Goal: Task Accomplishment & Management: Manage account settings

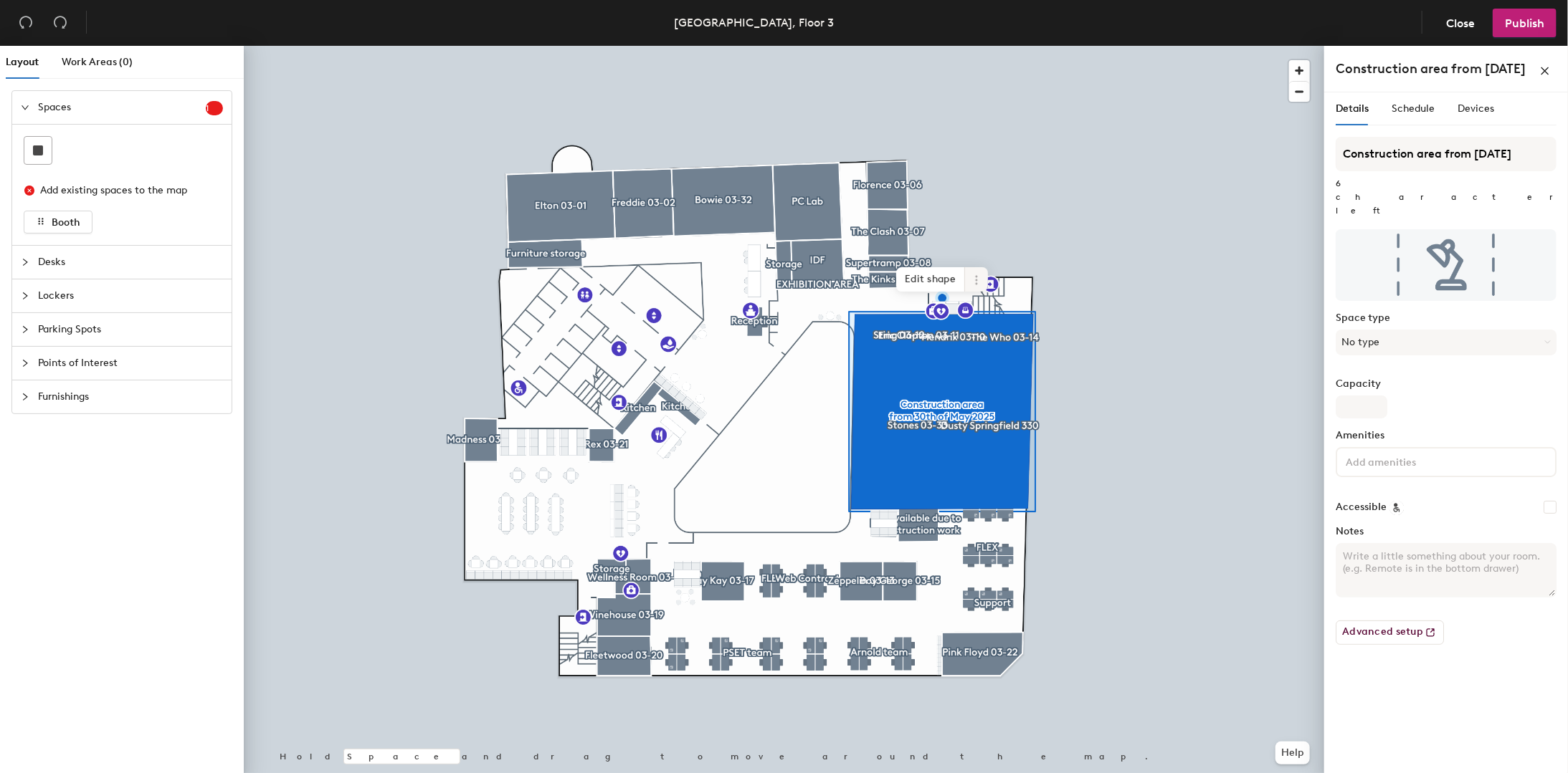
click at [973, 278] on icon at bounding box center [976, 279] width 11 height 11
click at [975, 359] on span "Delete" at bounding box center [1028, 362] width 128 height 25
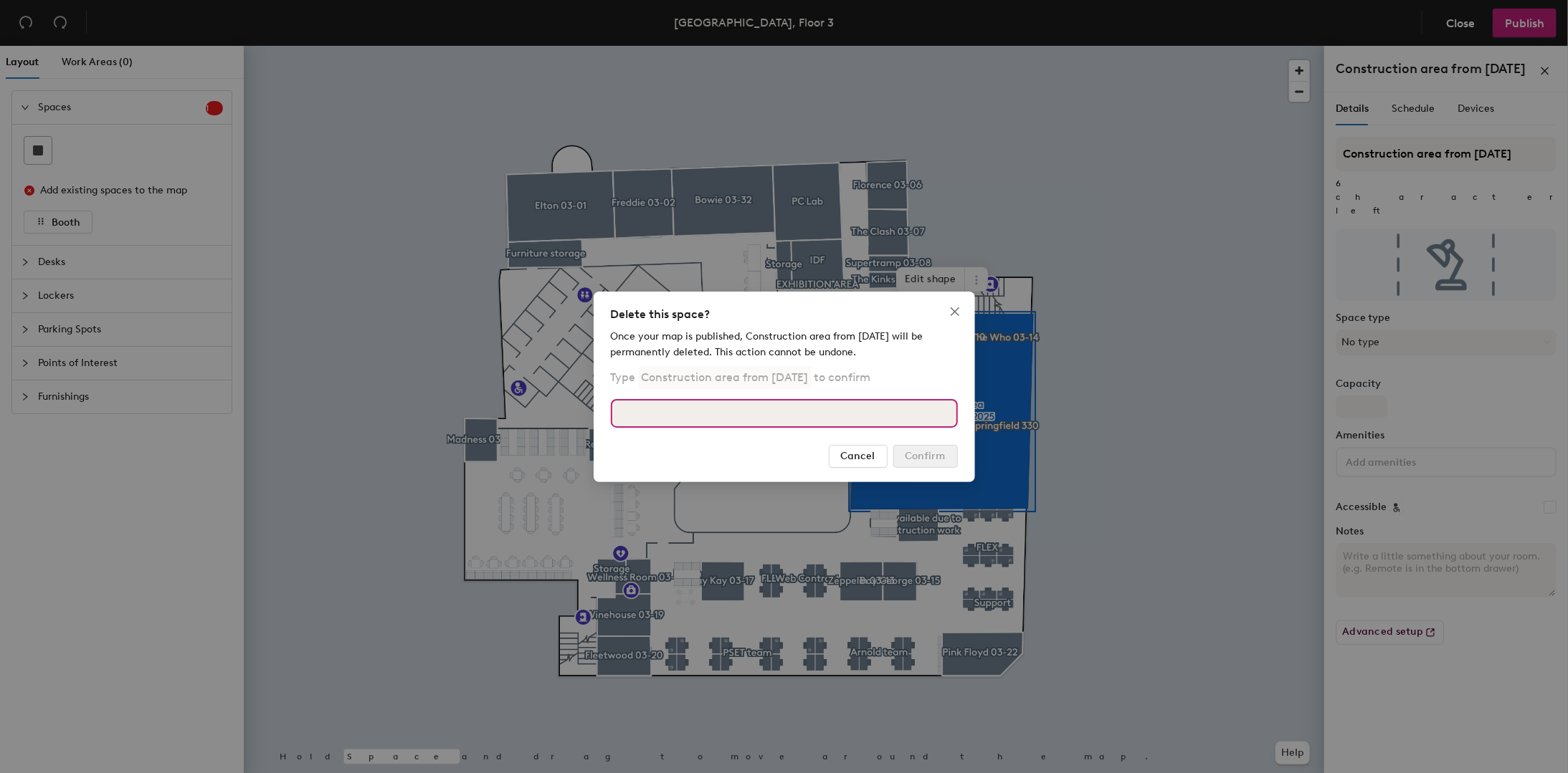
click at [840, 412] on input at bounding box center [784, 413] width 347 height 29
type input "delete"
click at [949, 313] on icon "close" at bounding box center [954, 311] width 11 height 11
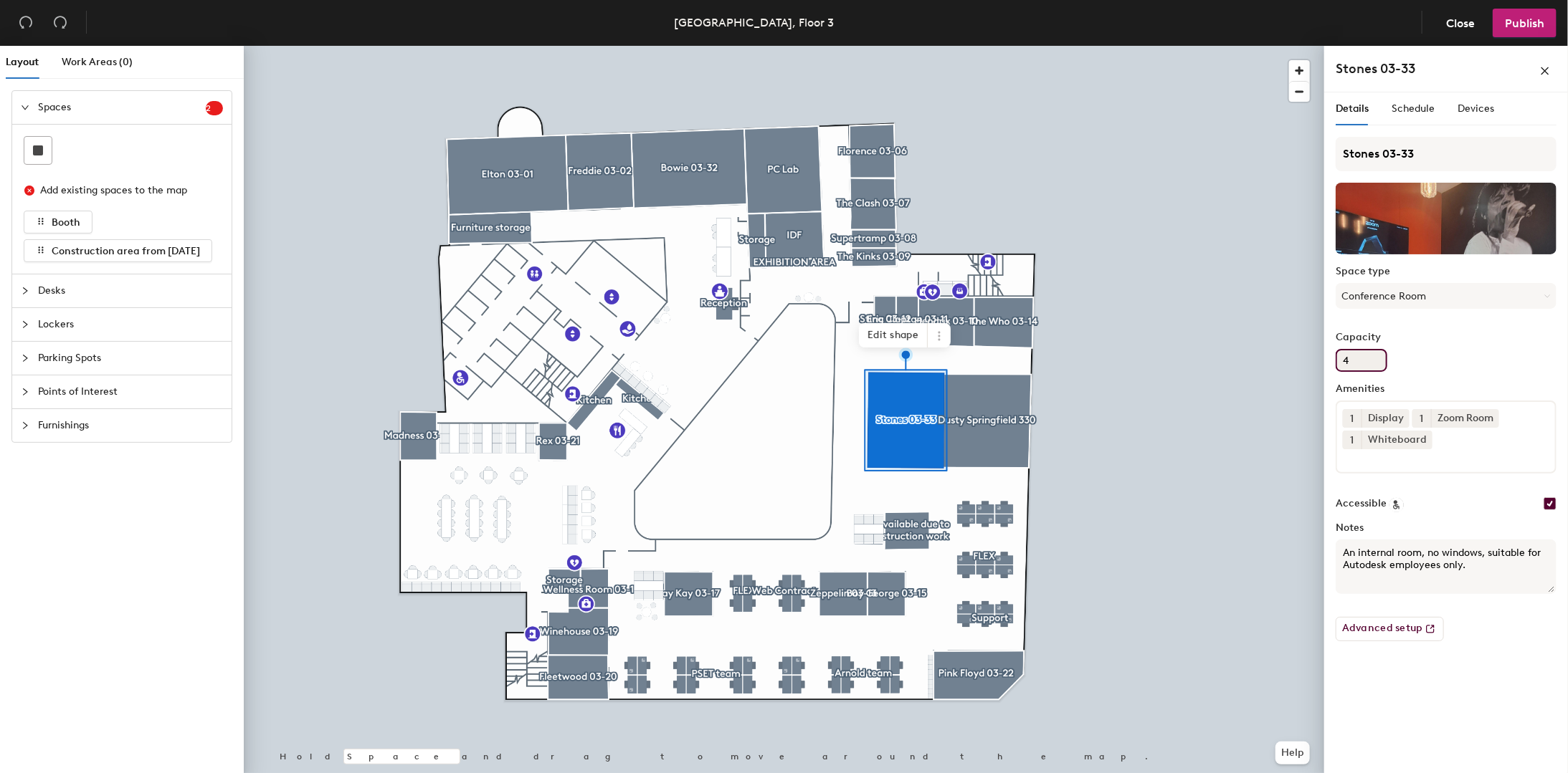
click at [1355, 354] on input "4" at bounding box center [1360, 361] width 52 height 23
click at [1430, 480] on div "Amenities 1 Display 1 Zoom Room 1 Whiteboard" at bounding box center [1445, 434] width 221 height 102
click at [1367, 355] on input "Capacity" at bounding box center [1360, 361] width 52 height 23
click at [1419, 351] on div "Capacity" at bounding box center [1445, 352] width 221 height 40
click at [1360, 359] on input "Capacity" at bounding box center [1360, 361] width 52 height 23
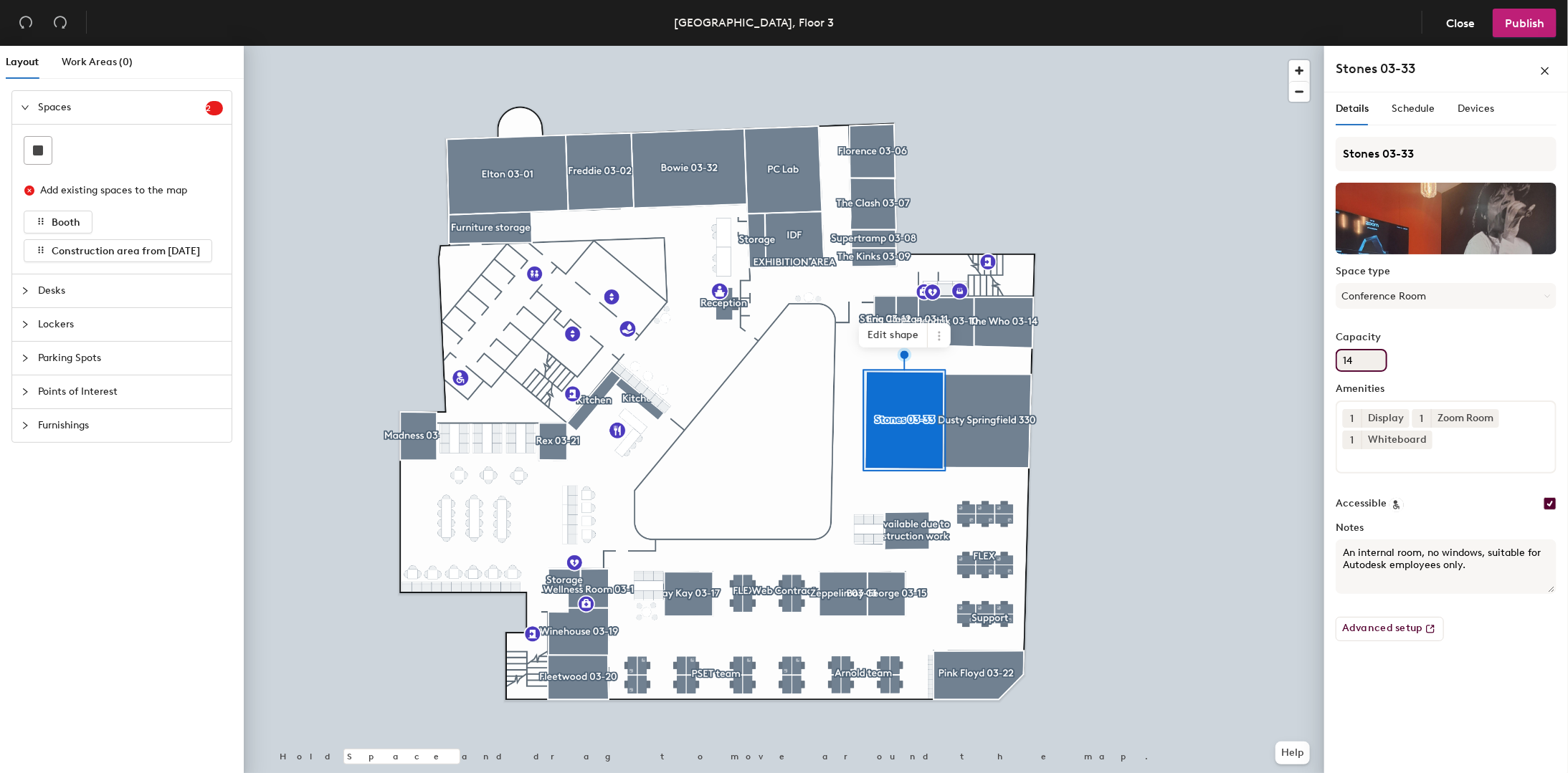
type input "14"
click at [1452, 334] on label "Capacity" at bounding box center [1445, 337] width 221 height 11
click at [1387, 349] on input "14" at bounding box center [1360, 361] width 52 height 23
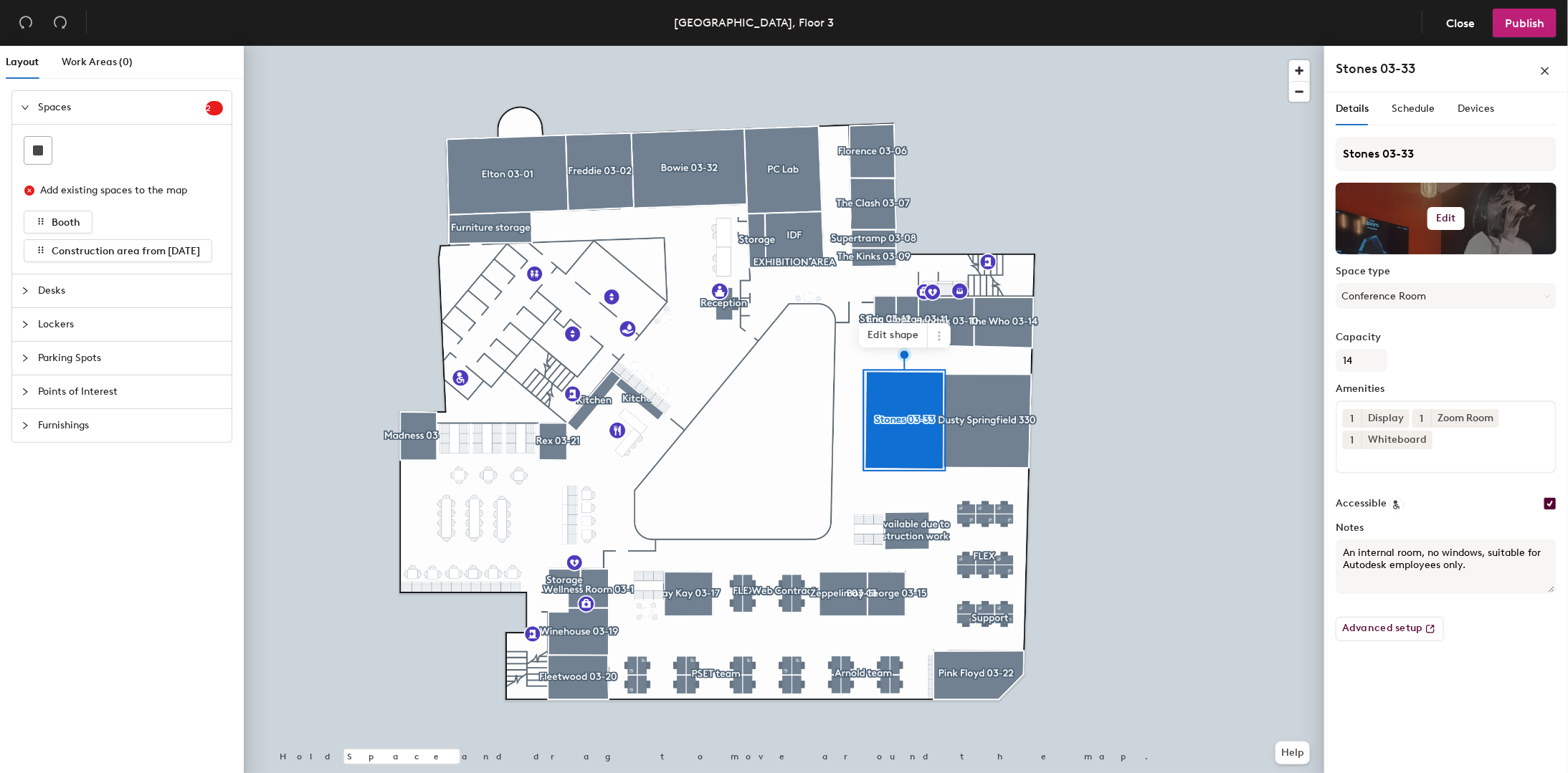
click at [1449, 209] on button "Edit" at bounding box center [1445, 218] width 38 height 23
click at [1388, 250] on input "file" at bounding box center [1457, 260] width 219 height 22
type input "C:\fakepath\Stones.jpg"
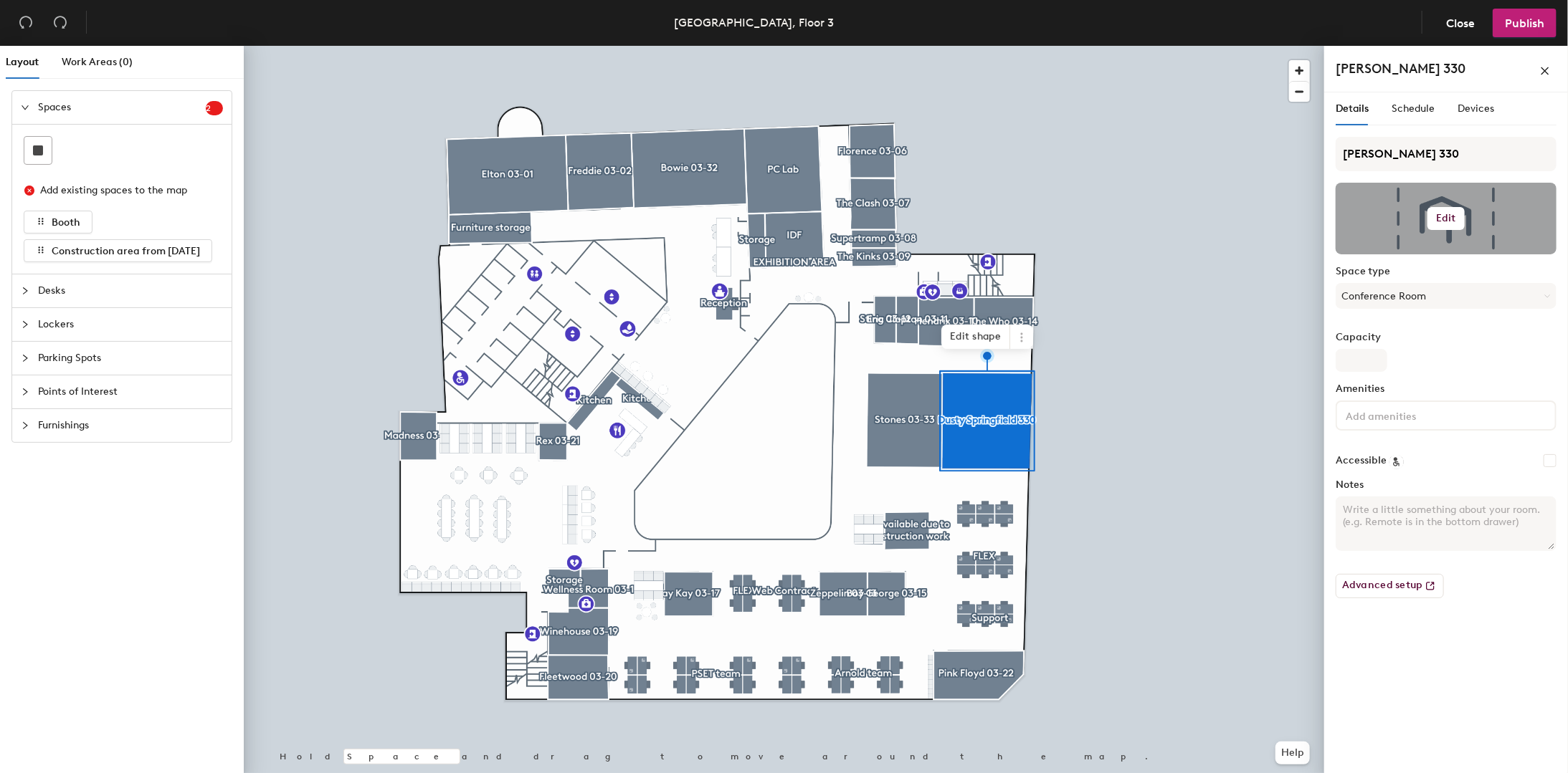
click at [1426, 203] on div at bounding box center [1445, 219] width 221 height 72
click at [1434, 212] on button "Edit" at bounding box center [1445, 218] width 38 height 23
click at [1379, 254] on input "file" at bounding box center [1457, 260] width 219 height 22
type input "C:\fakepath\Dusty.jpg"
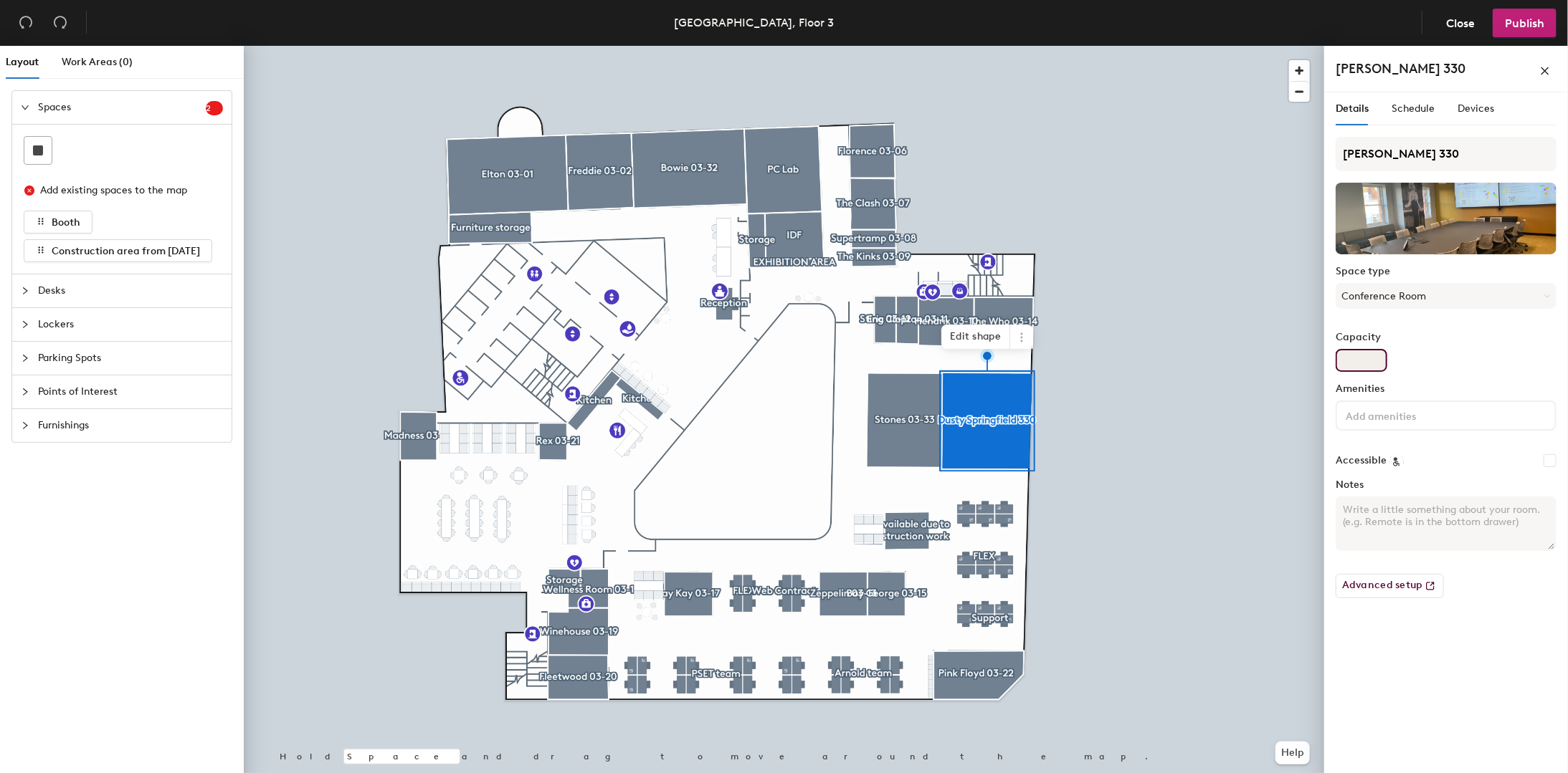
click at [1372, 361] on input "Capacity" at bounding box center [1360, 361] width 52 height 23
type input "14"
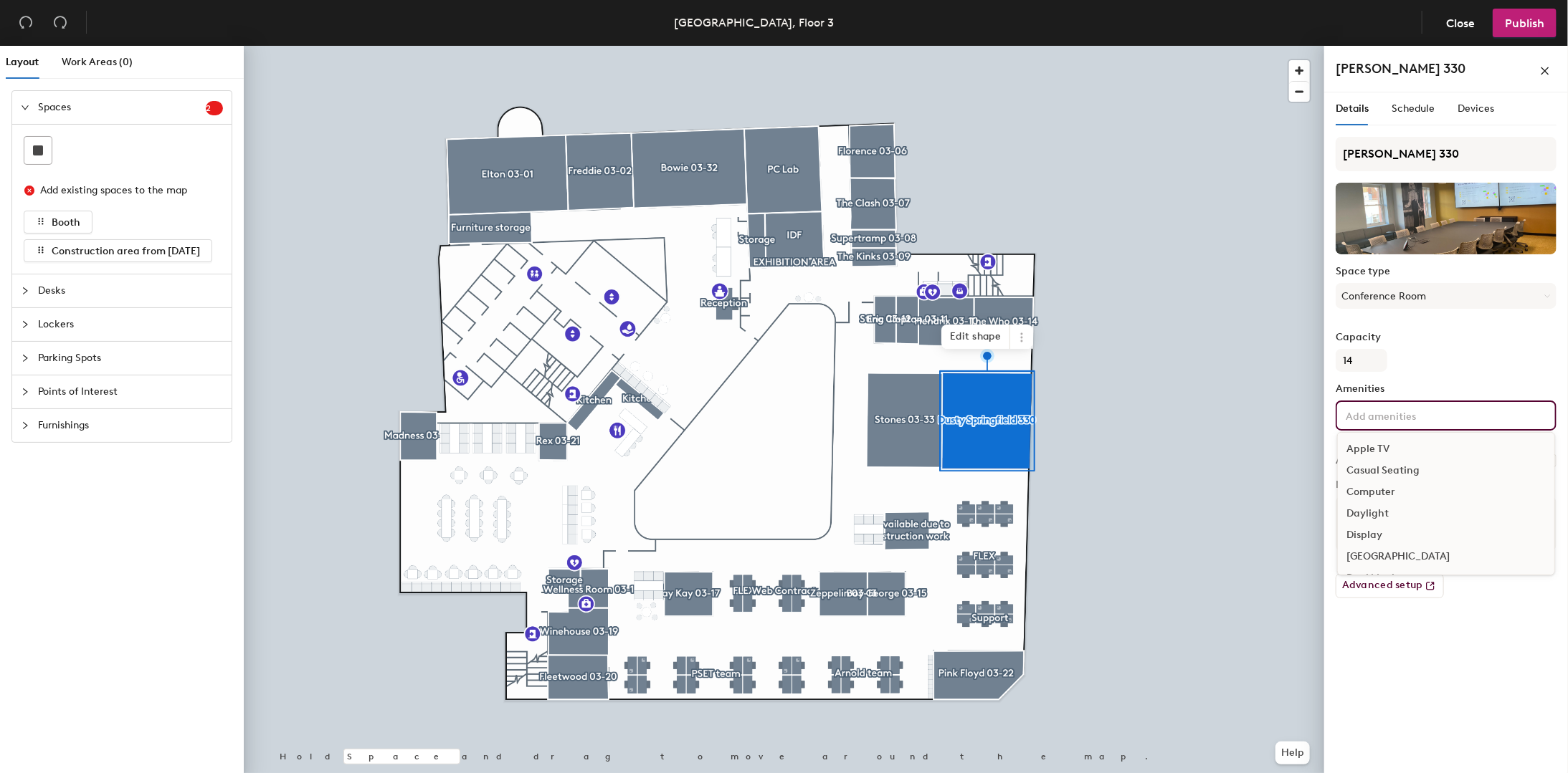
click at [1381, 422] on input at bounding box center [1407, 415] width 129 height 18
click at [1411, 467] on div "Casual Seating" at bounding box center [1445, 470] width 216 height 22
click at [1384, 534] on div "Display" at bounding box center [1445, 535] width 216 height 22
click at [1379, 510] on div "Daylight" at bounding box center [1445, 513] width 216 height 22
click at [1374, 581] on div "LUMA" at bounding box center [1445, 580] width 216 height 22
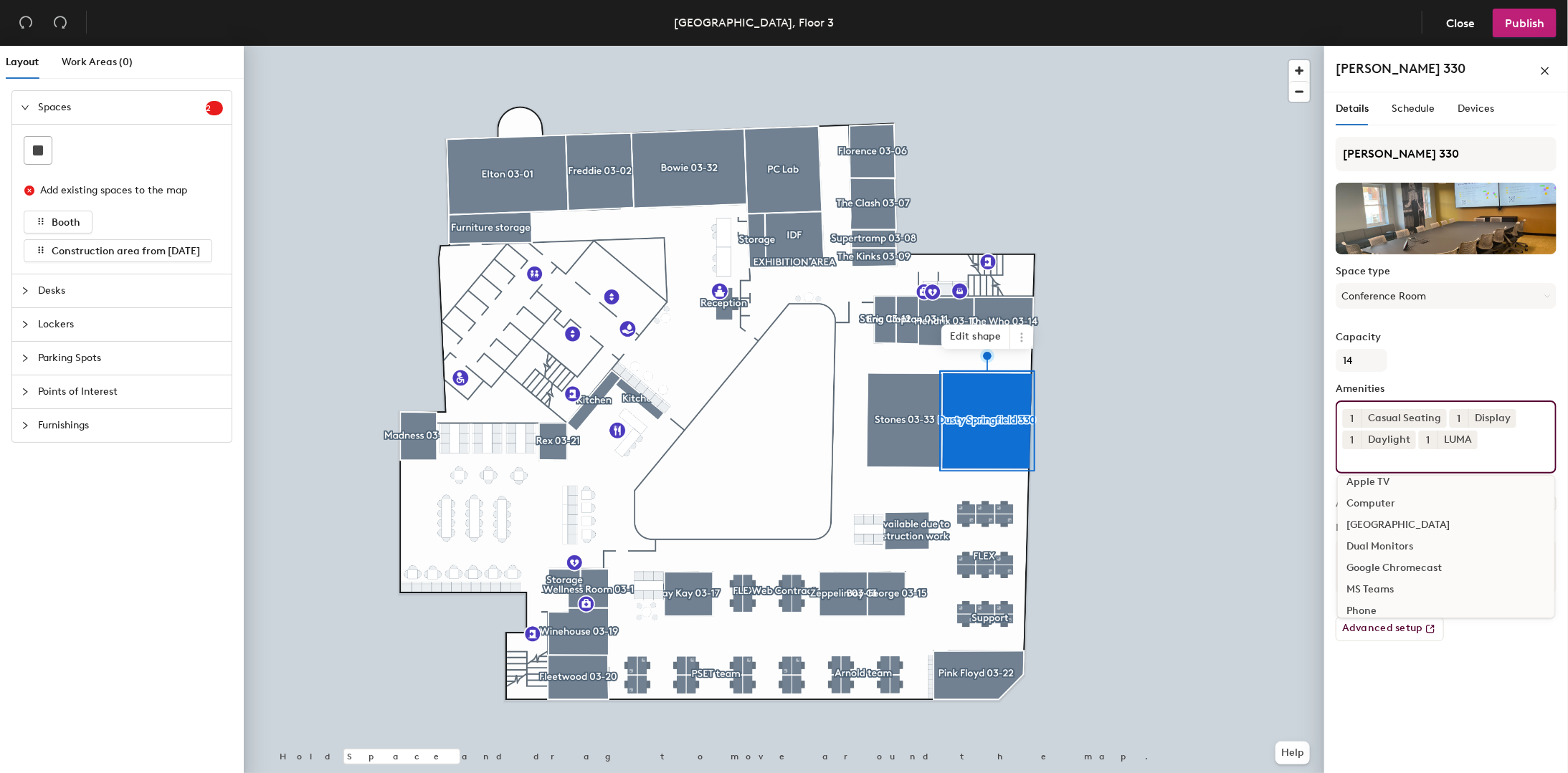
scroll to position [14, 0]
click at [1420, 543] on div "Video Conferencing" at bounding box center [1445, 544] width 216 height 22
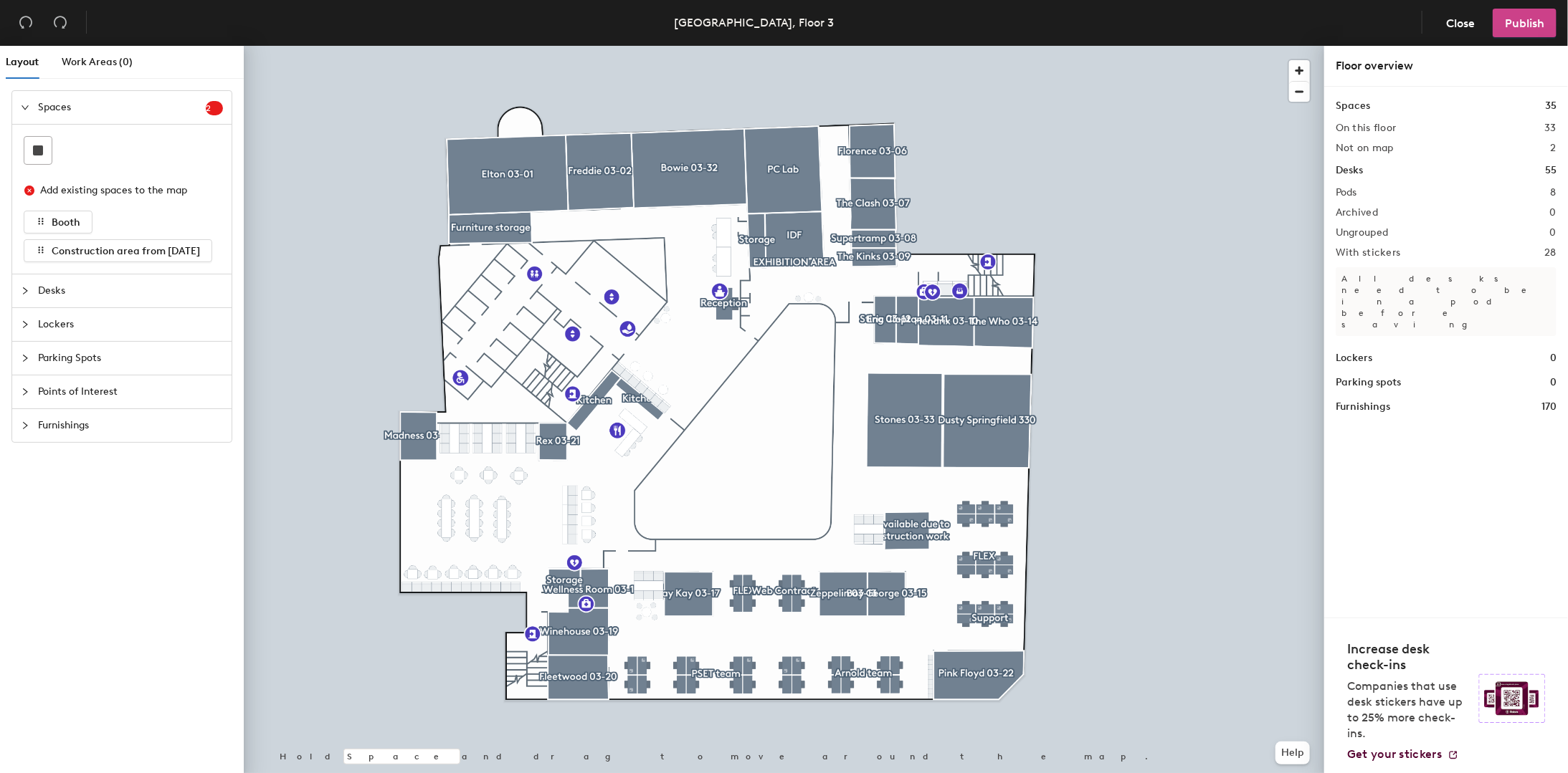
click at [1536, 24] on span "Publish" at bounding box center [1524, 24] width 39 height 14
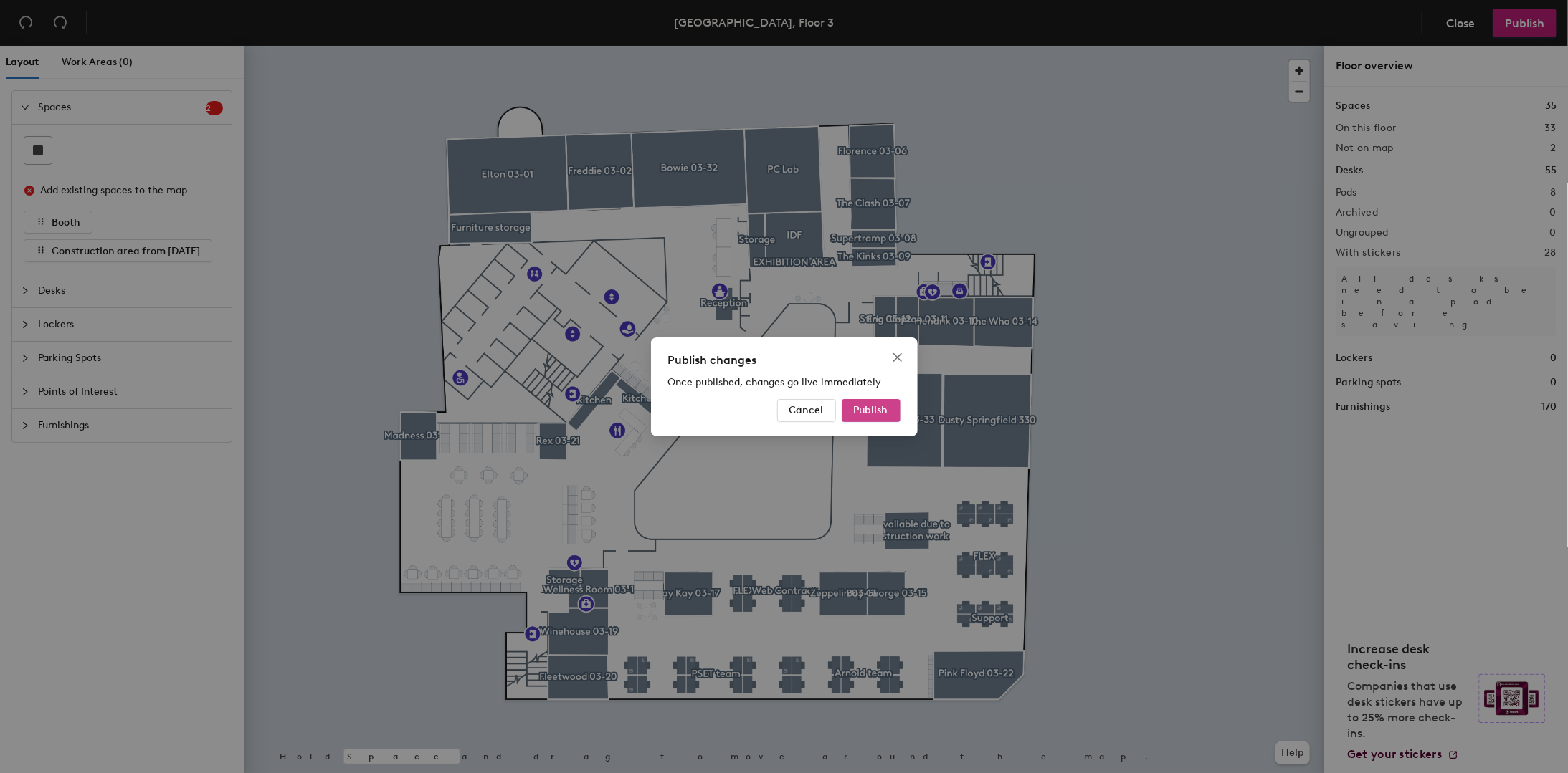
click at [883, 412] on span "Publish" at bounding box center [871, 411] width 34 height 12
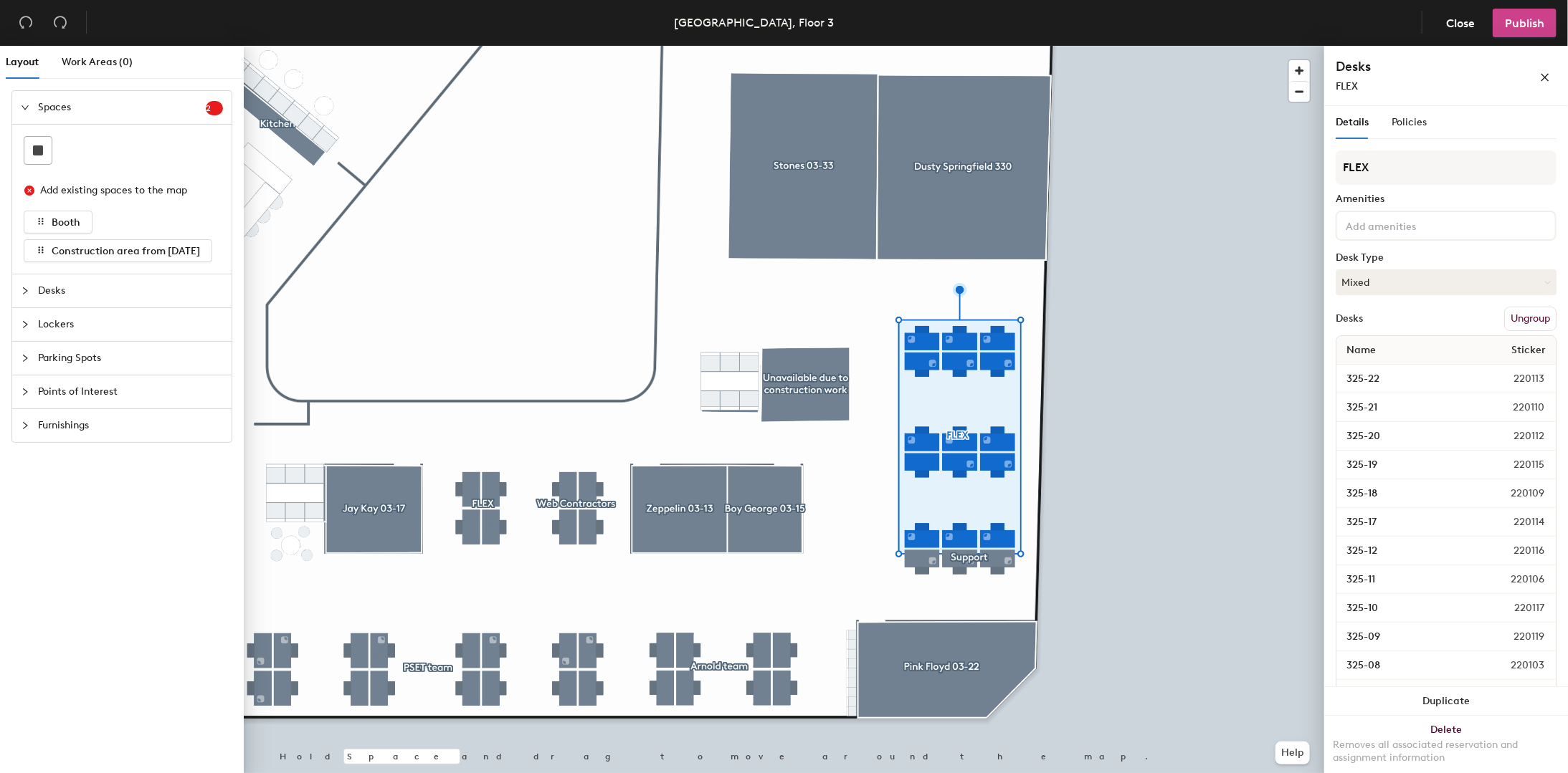
click at [1533, 18] on span "Publish" at bounding box center [1524, 24] width 39 height 14
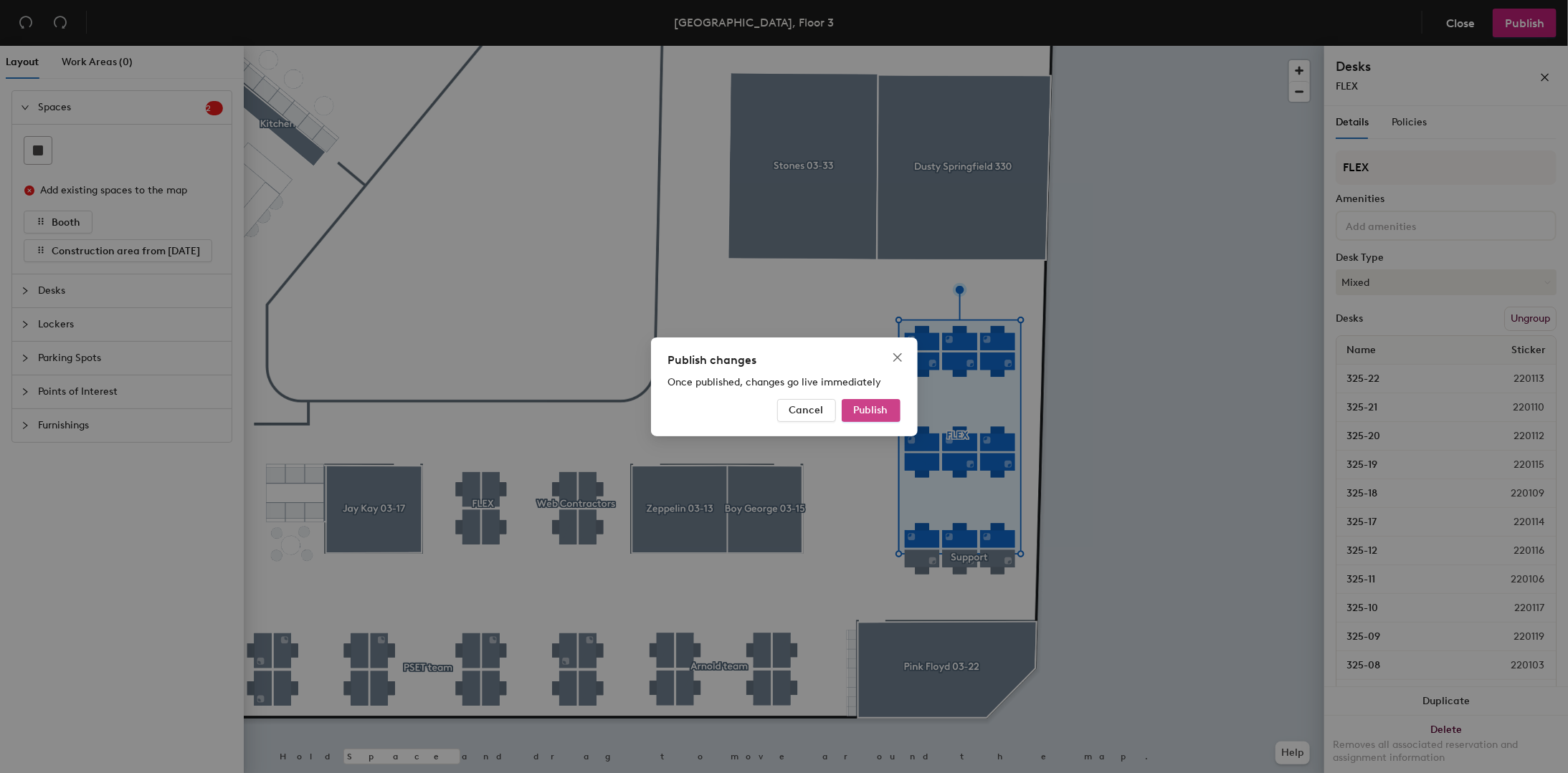
click at [856, 413] on span "Publish" at bounding box center [871, 411] width 34 height 12
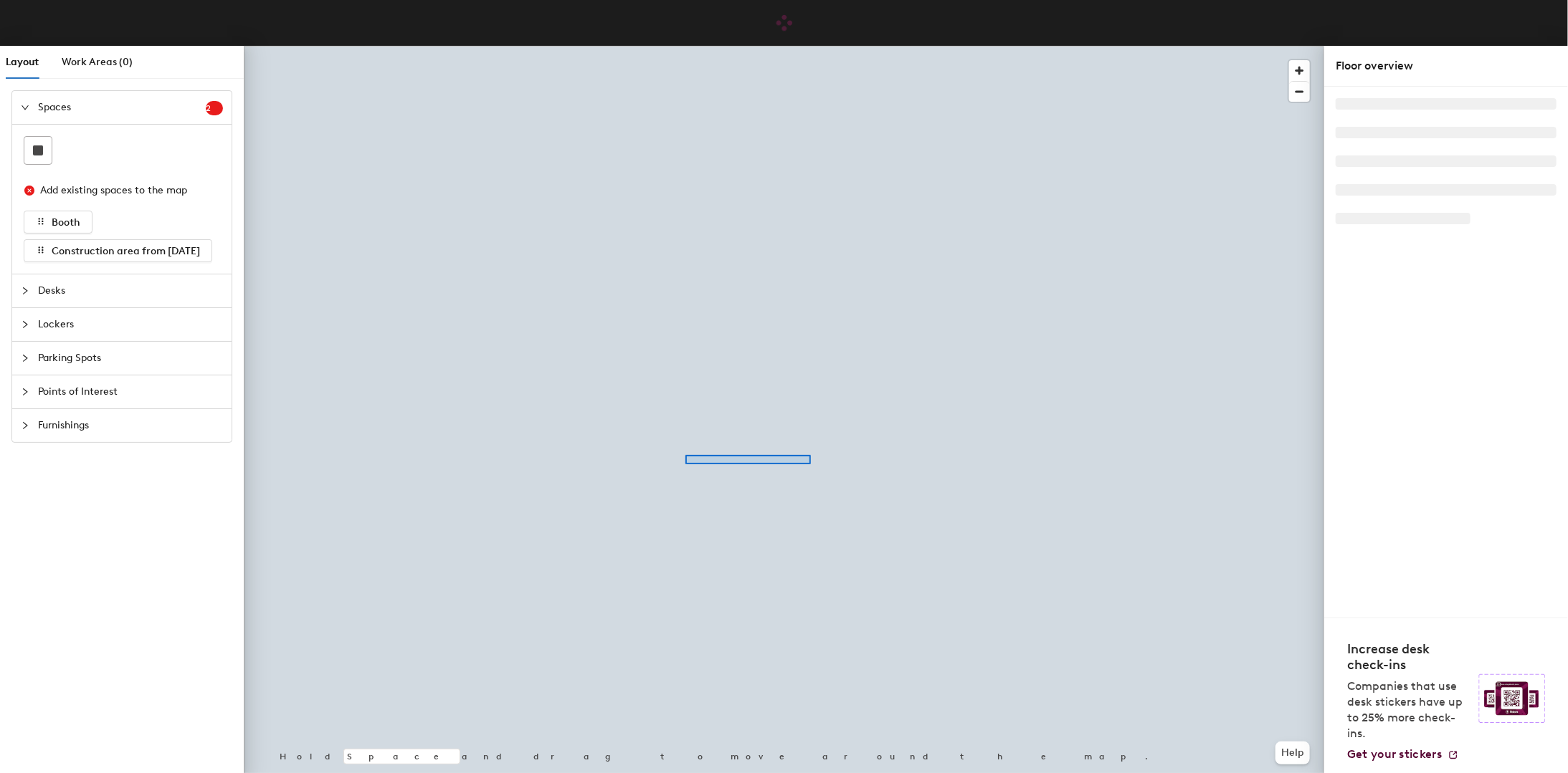
click at [685, 46] on div at bounding box center [783, 46] width 1080 height 0
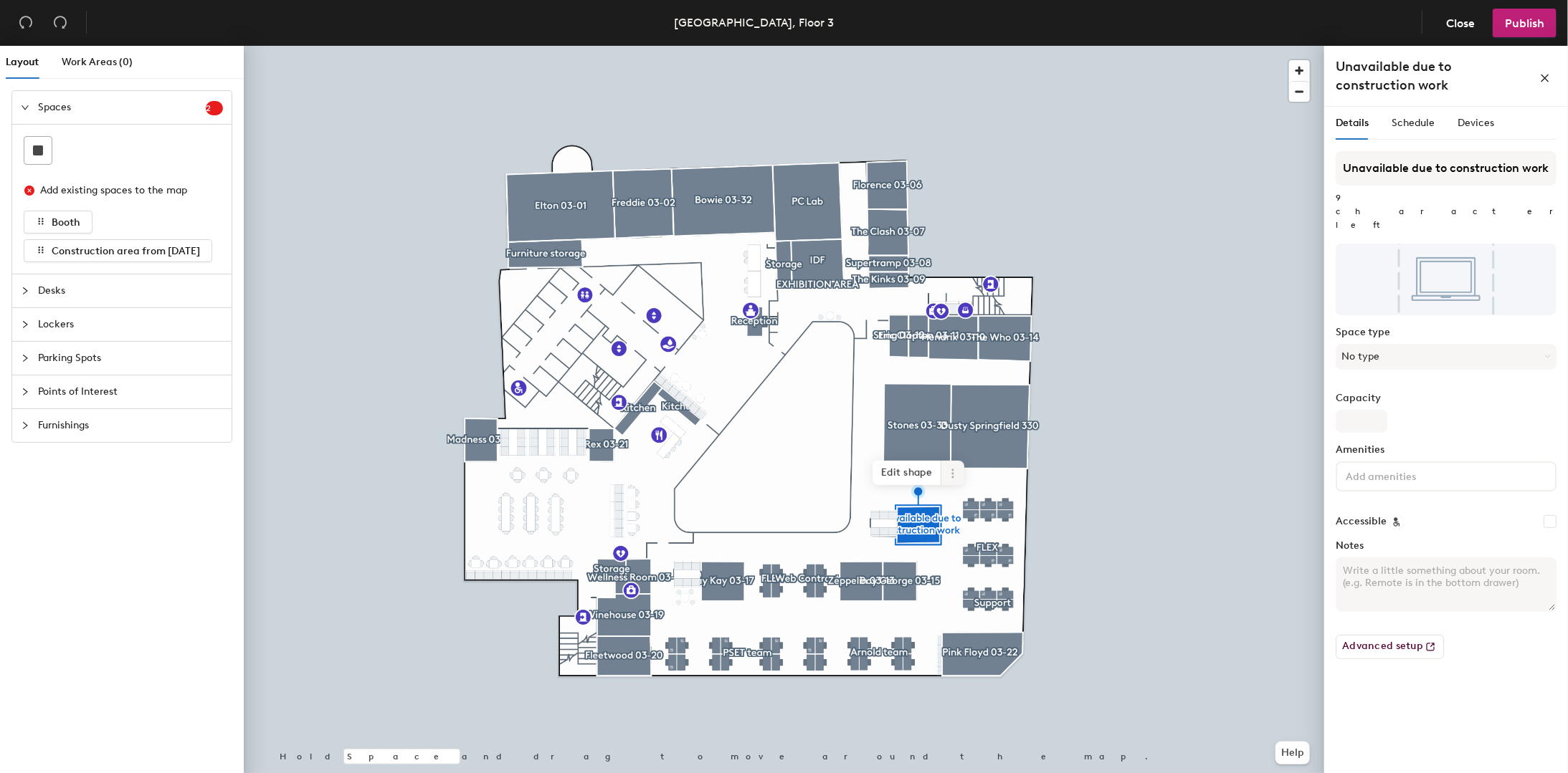
click at [955, 471] on icon at bounding box center [952, 473] width 11 height 11
click at [912, 476] on span "Edit shape" at bounding box center [907, 473] width 69 height 25
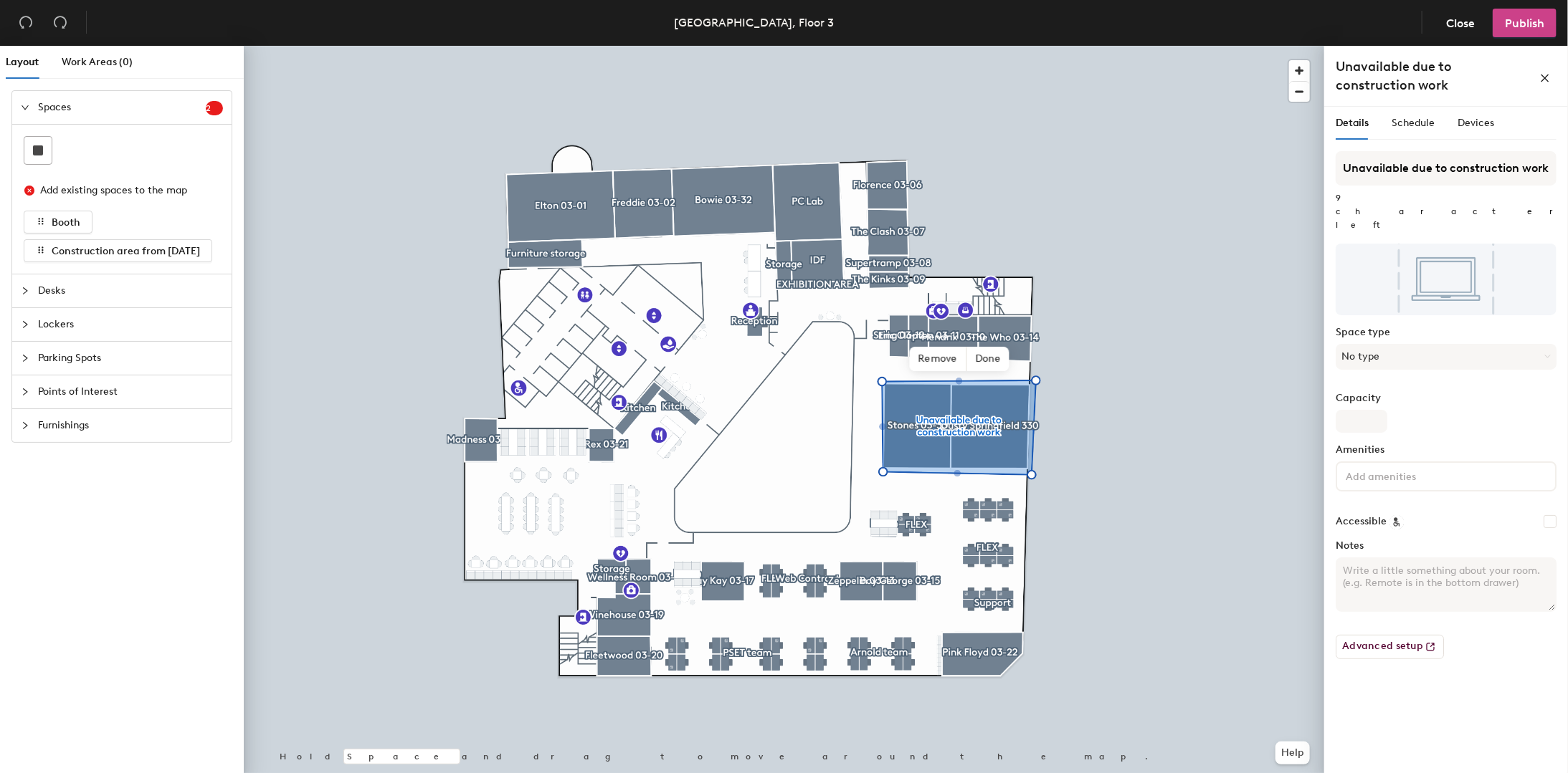
click at [1512, 22] on span "Publish" at bounding box center [1524, 24] width 39 height 14
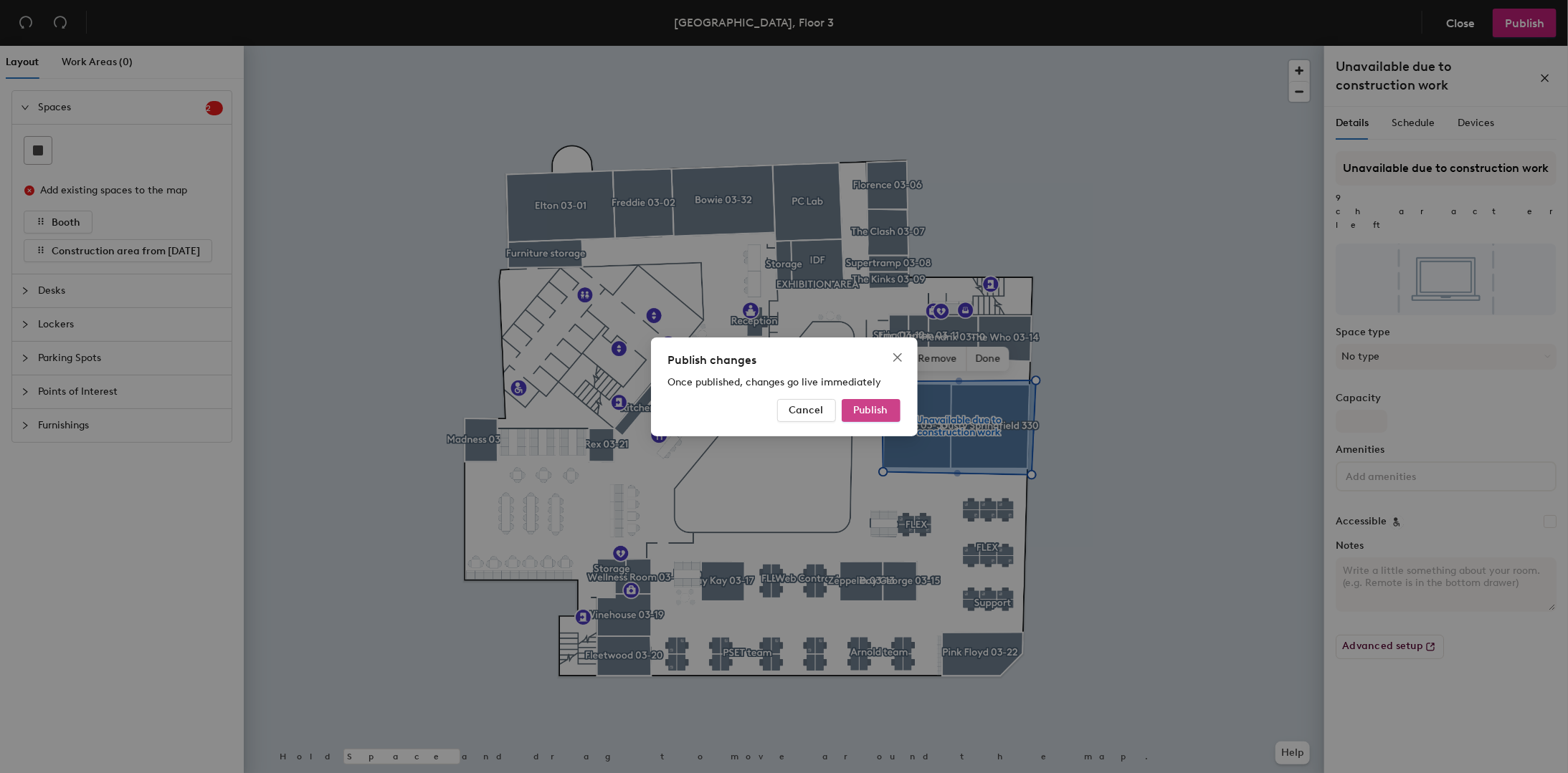
click at [877, 410] on span "Publish" at bounding box center [871, 411] width 34 height 12
